Goal: Task Accomplishment & Management: Manage account settings

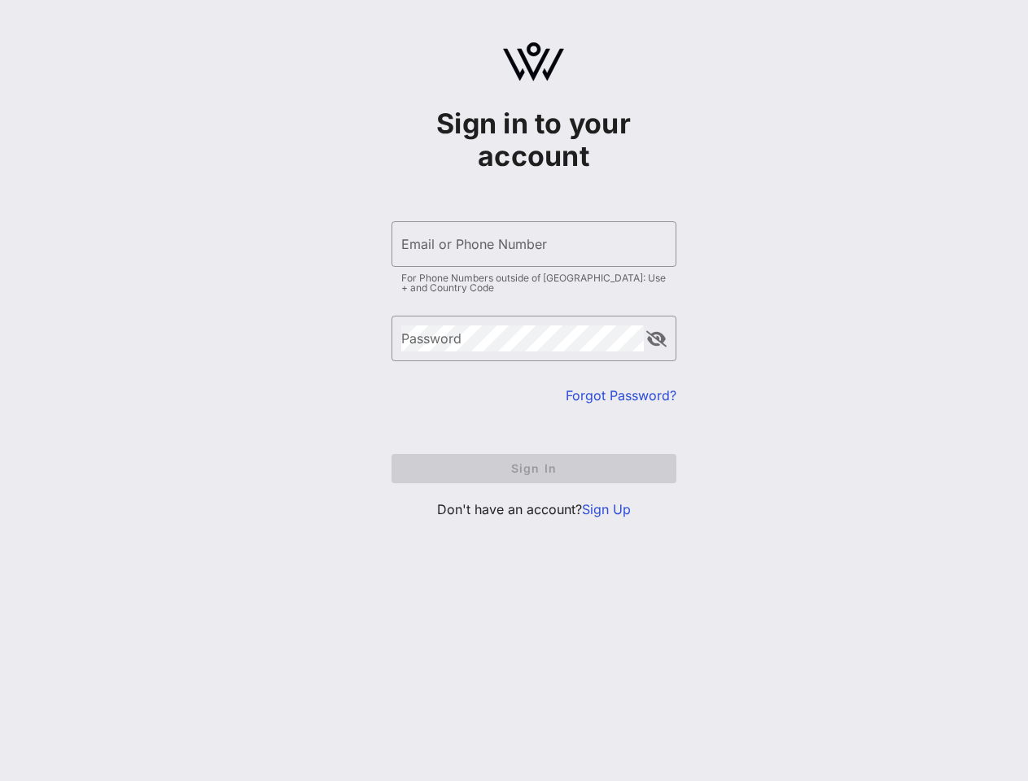
click at [534, 244] on input "Email or Phone Number" at bounding box center [533, 244] width 265 height 26
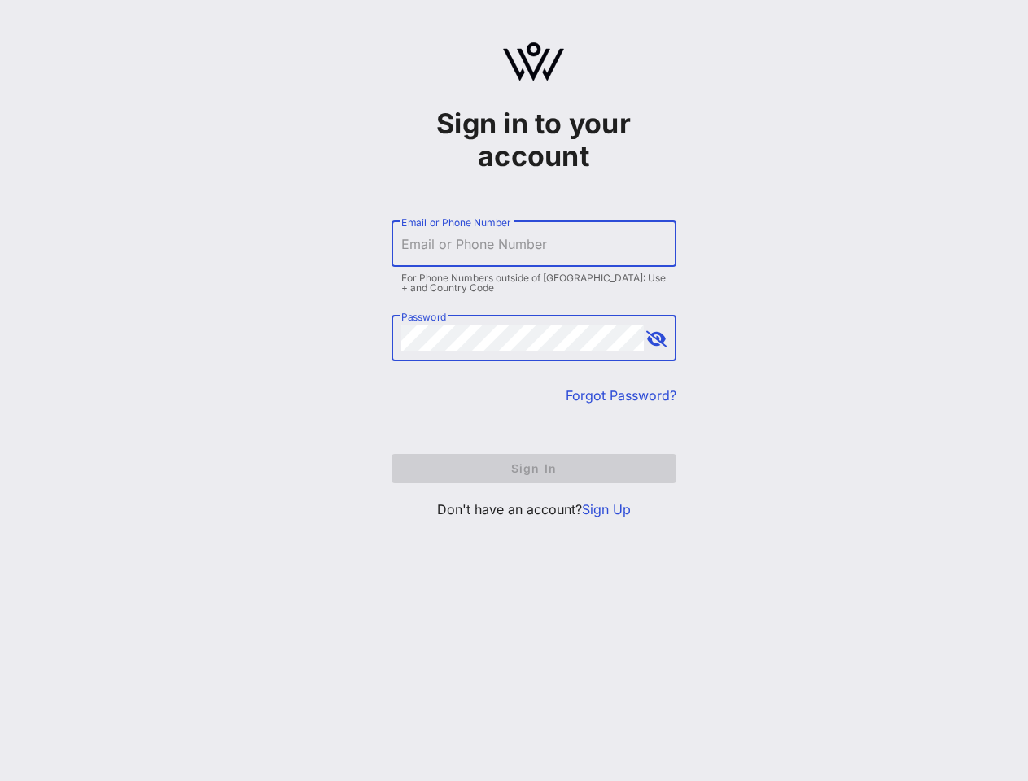
click at [656, 339] on button "append icon" at bounding box center [656, 339] width 20 height 16
click at [534, 469] on form "​ Email or Phone Number For Phone Numbers outside of [GEOGRAPHIC_DATA]: Use + a…" at bounding box center [534, 352] width 285 height 295
